Goal: Check status: Check status

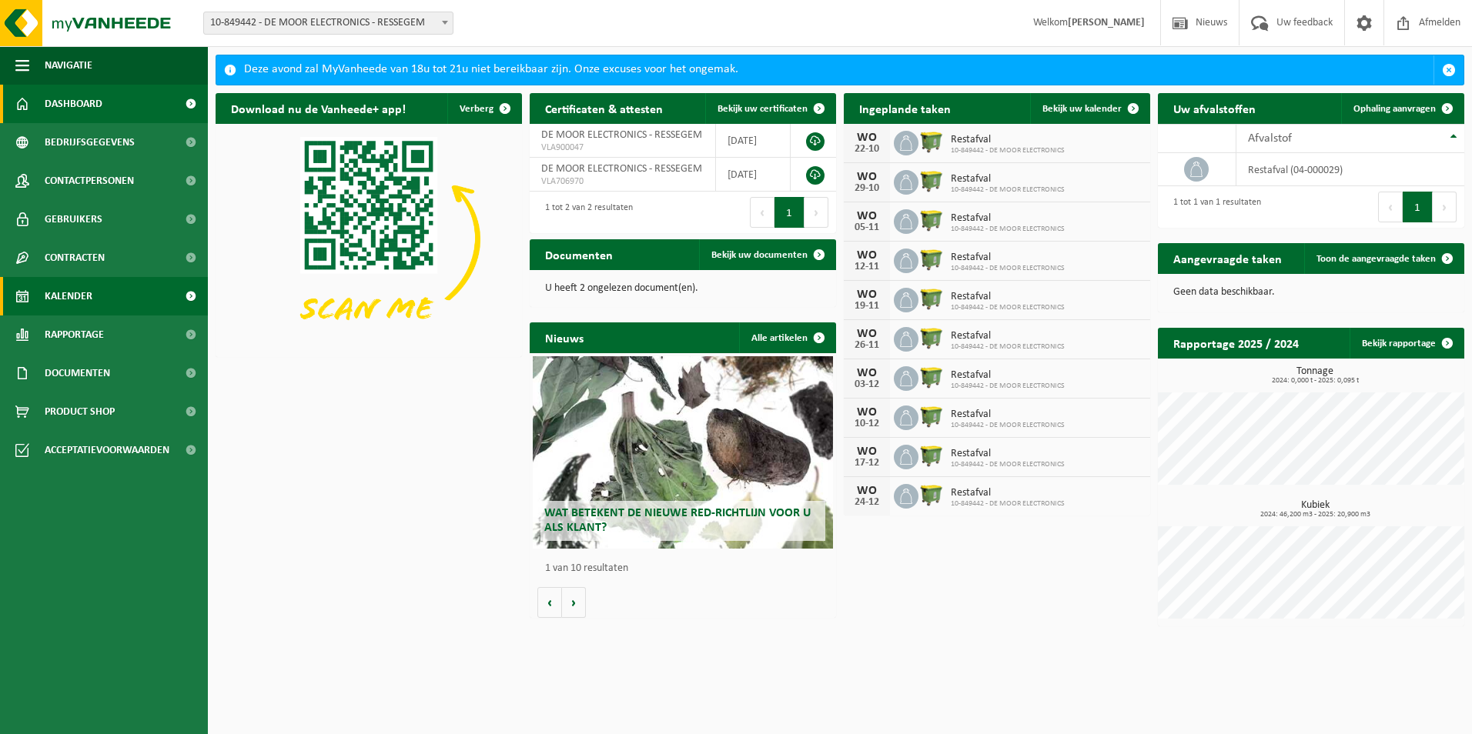
click at [99, 301] on link "Kalender" at bounding box center [104, 296] width 208 height 38
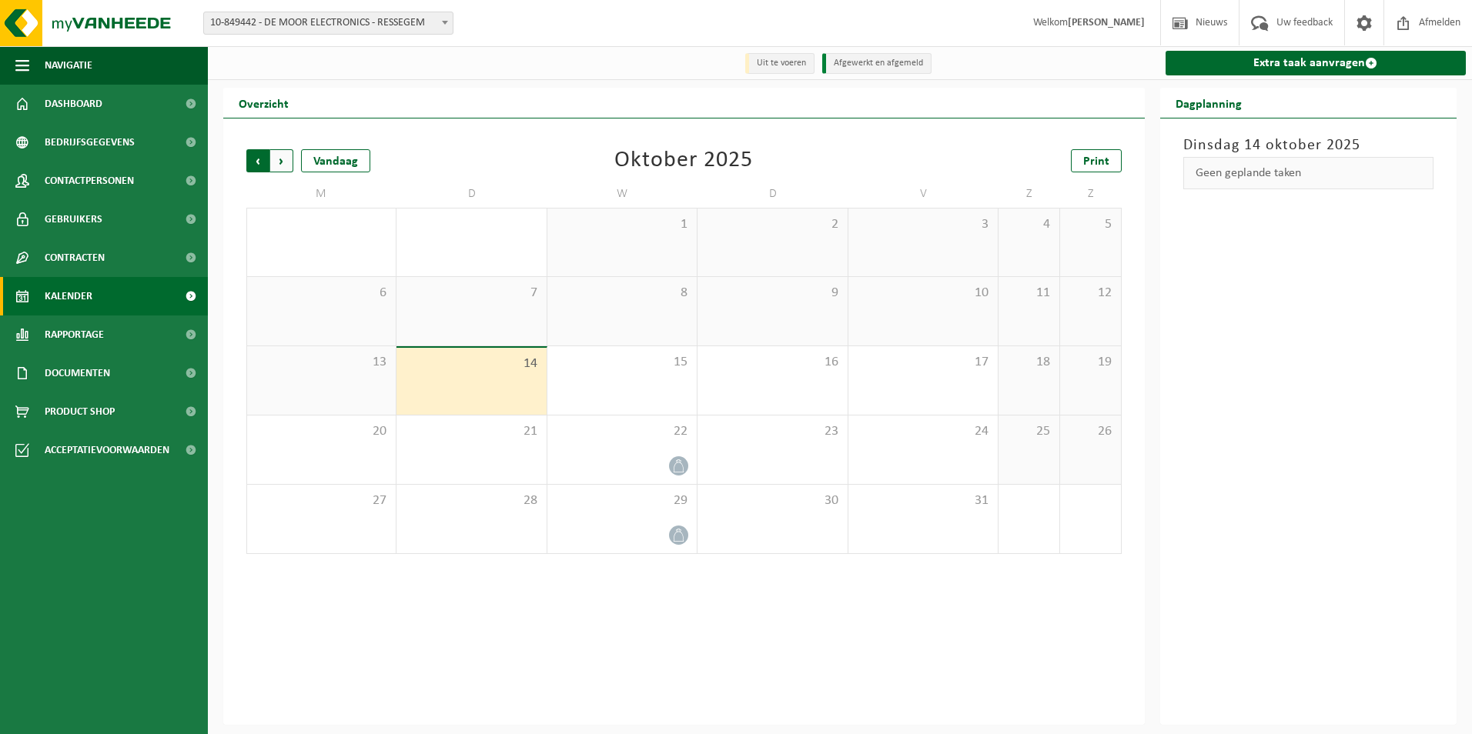
click at [283, 159] on span "Volgende" at bounding box center [281, 160] width 23 height 23
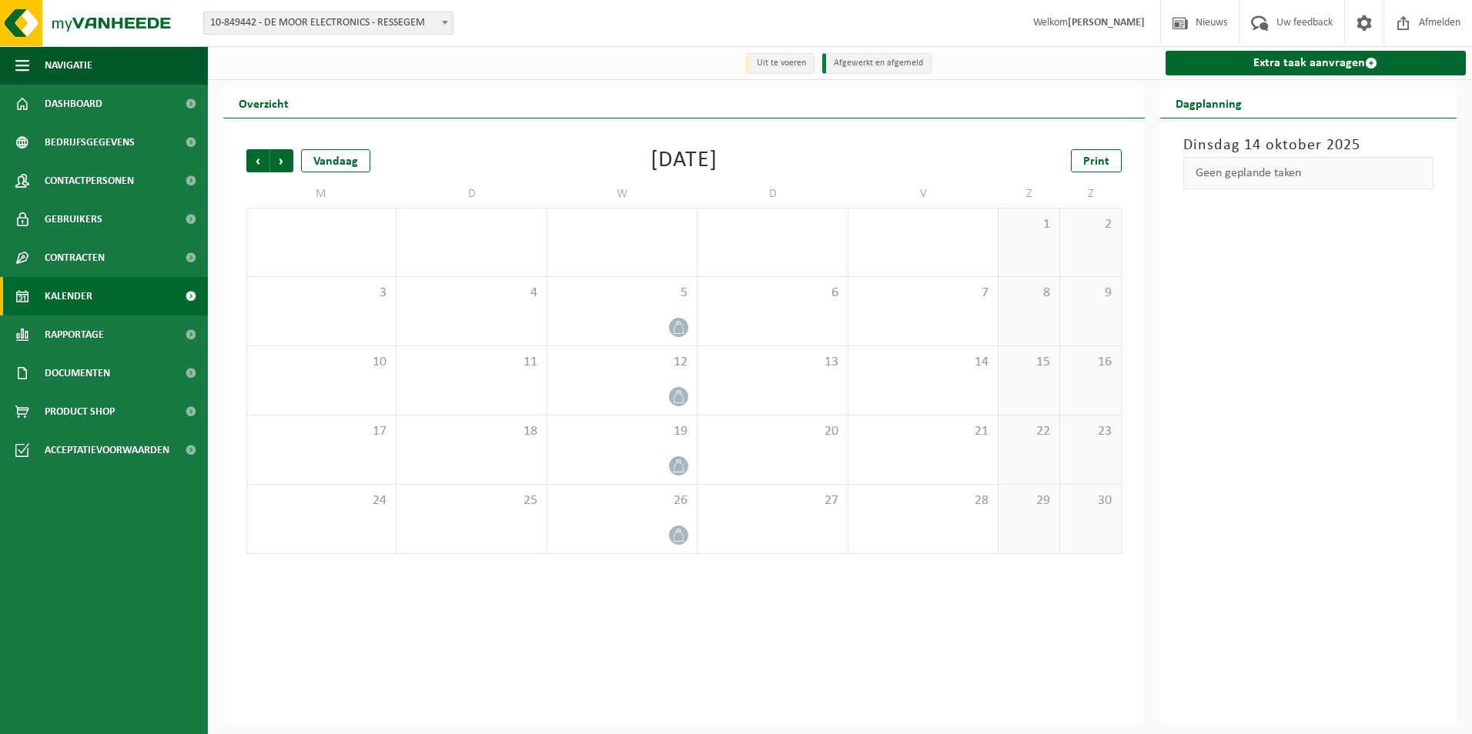
click at [283, 159] on span "Volgende" at bounding box center [281, 160] width 23 height 23
click at [255, 155] on span "Vorige" at bounding box center [257, 160] width 23 height 23
click at [256, 160] on span "Vorige" at bounding box center [257, 160] width 23 height 23
